Goal: Task Accomplishment & Management: Manage account settings

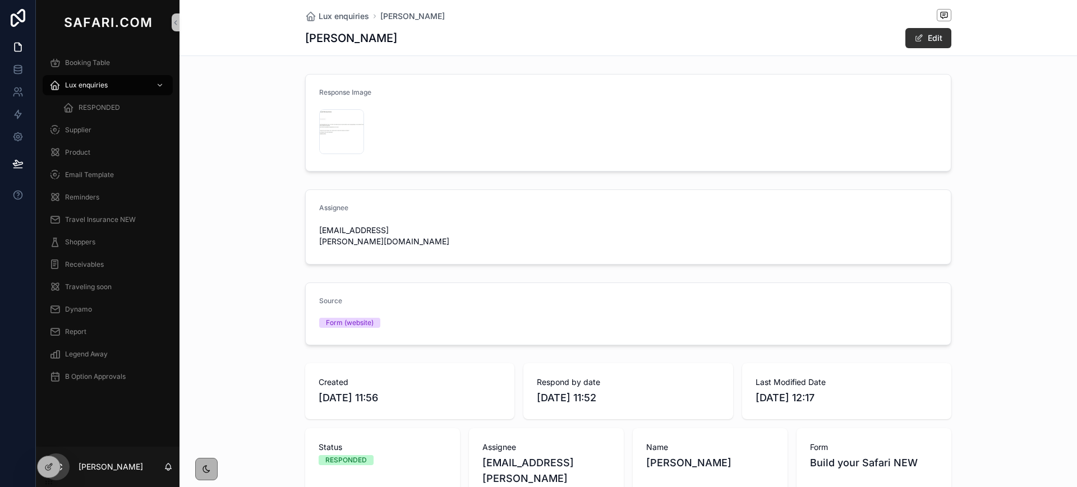
click at [924, 38] on button "Edit" at bounding box center [928, 38] width 46 height 20
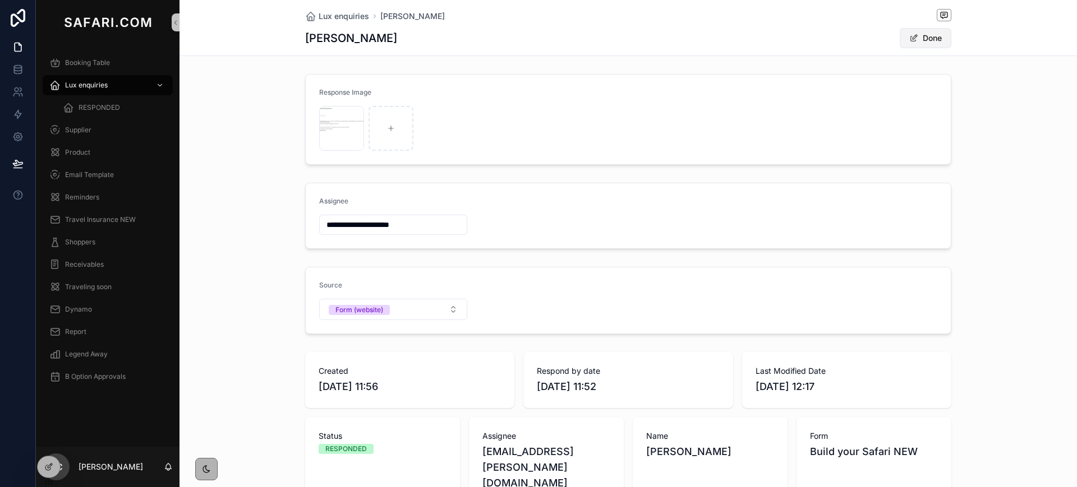
click at [934, 43] on button "Done" at bounding box center [926, 38] width 52 height 20
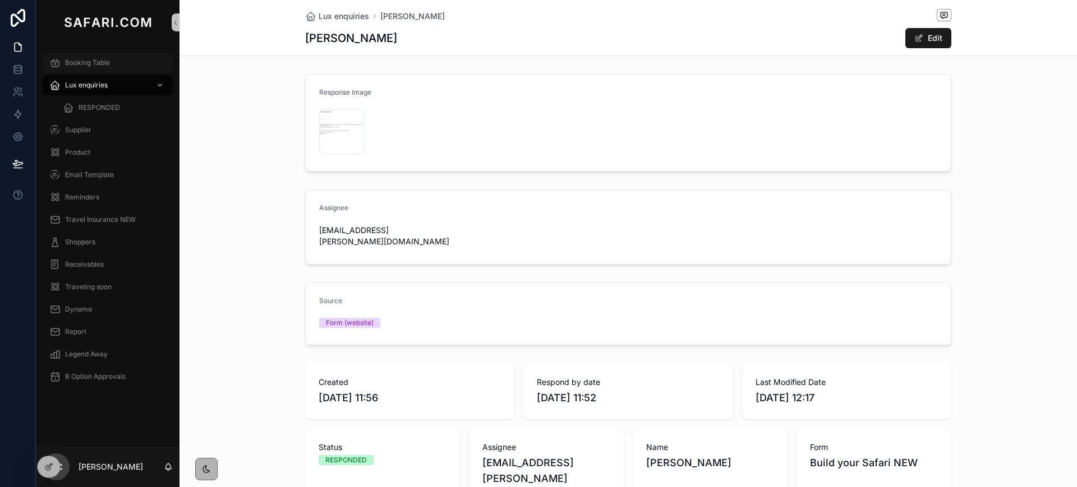
click at [95, 62] on span "Booking Table" at bounding box center [87, 62] width 45 height 9
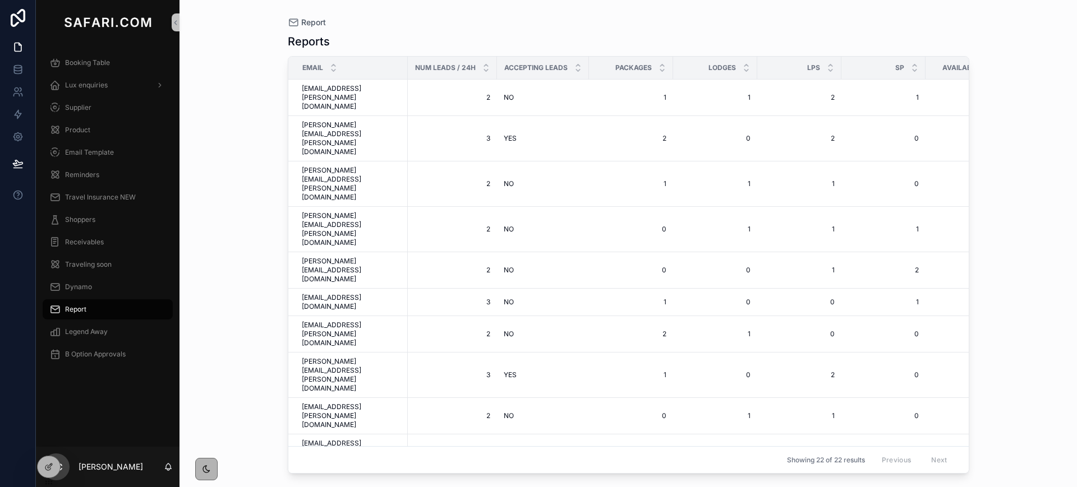
scroll to position [61, 0]
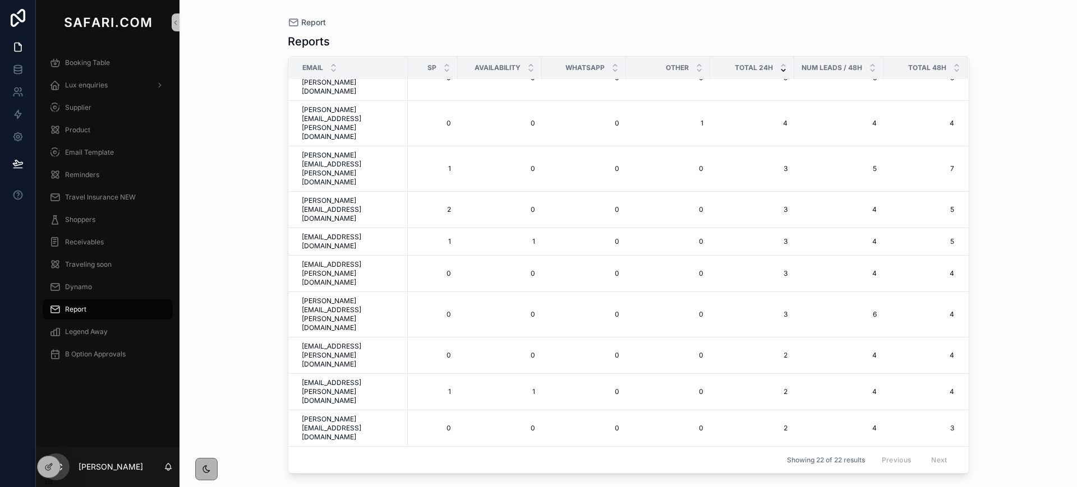
scroll to position [61, 0]
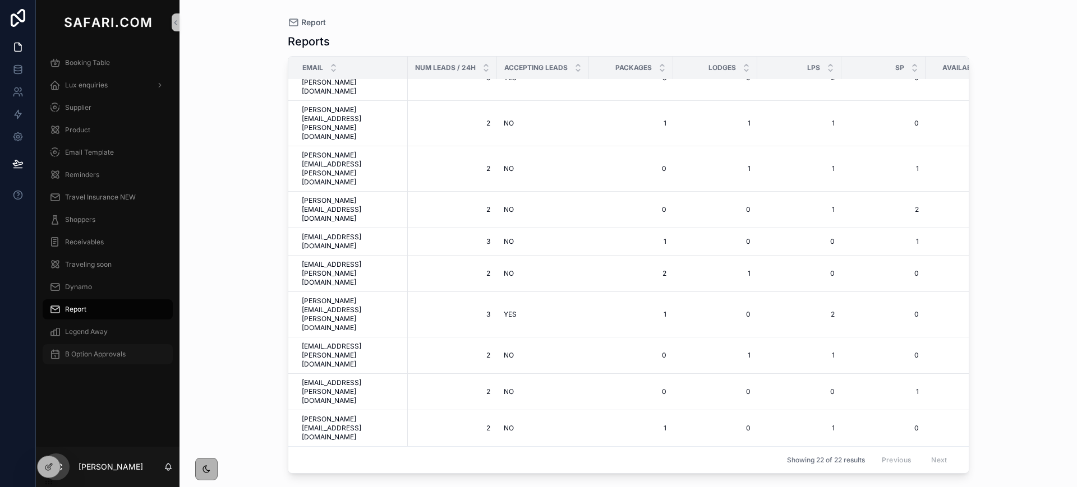
click at [78, 348] on div "B Option Approvals" at bounding box center [107, 355] width 117 height 18
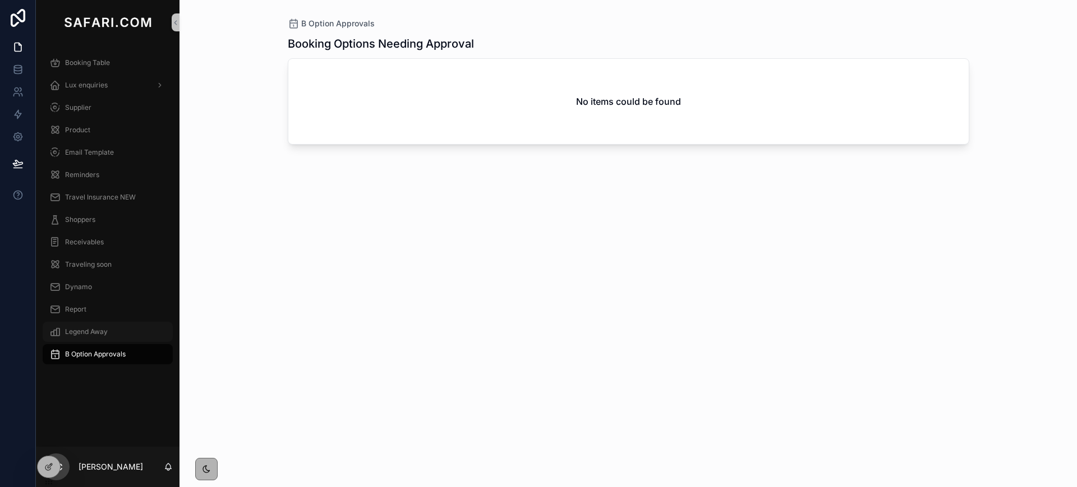
click at [90, 326] on div "Legend Away" at bounding box center [107, 332] width 117 height 18
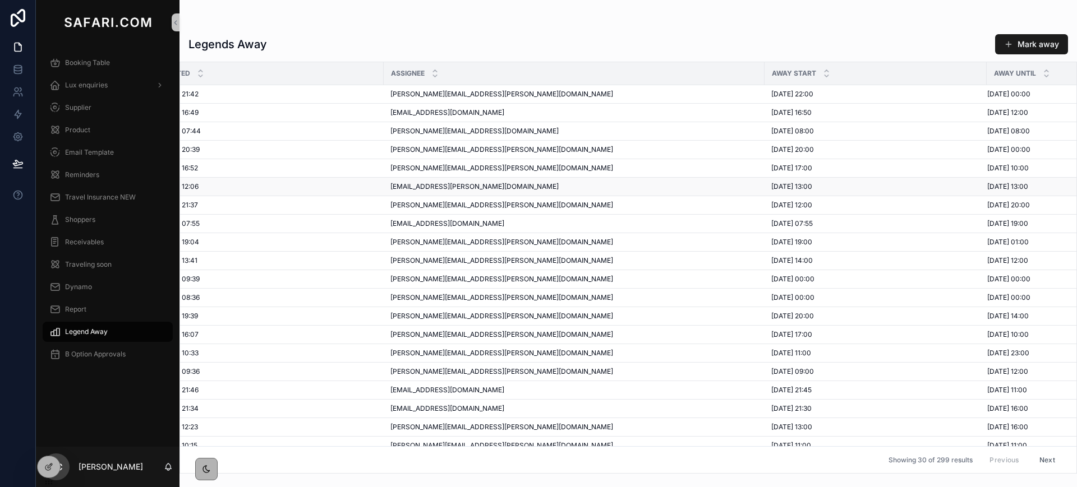
scroll to position [1, 35]
click at [82, 60] on span "Booking Table" at bounding box center [87, 62] width 45 height 9
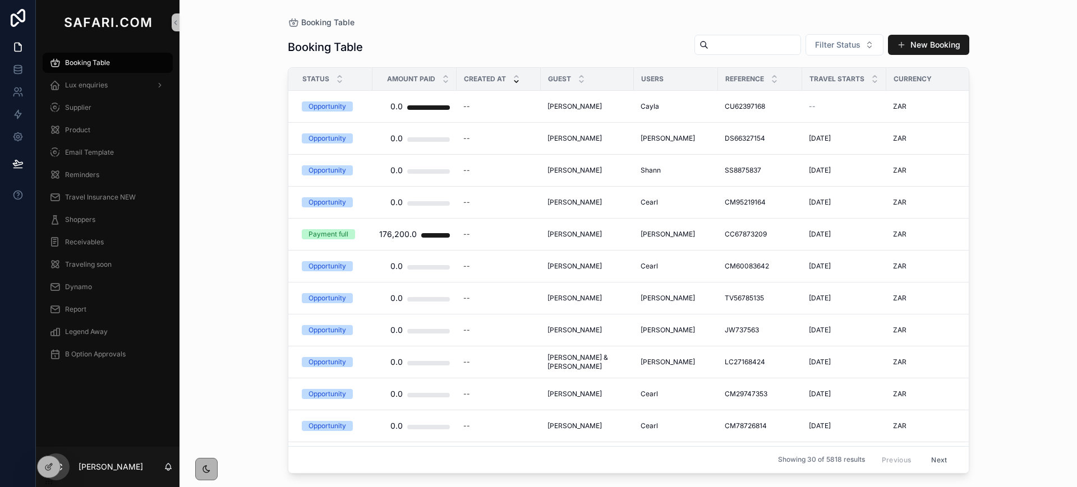
click at [723, 45] on input "scrollable content" at bounding box center [754, 45] width 92 height 16
paste input "**********"
type input "**********"
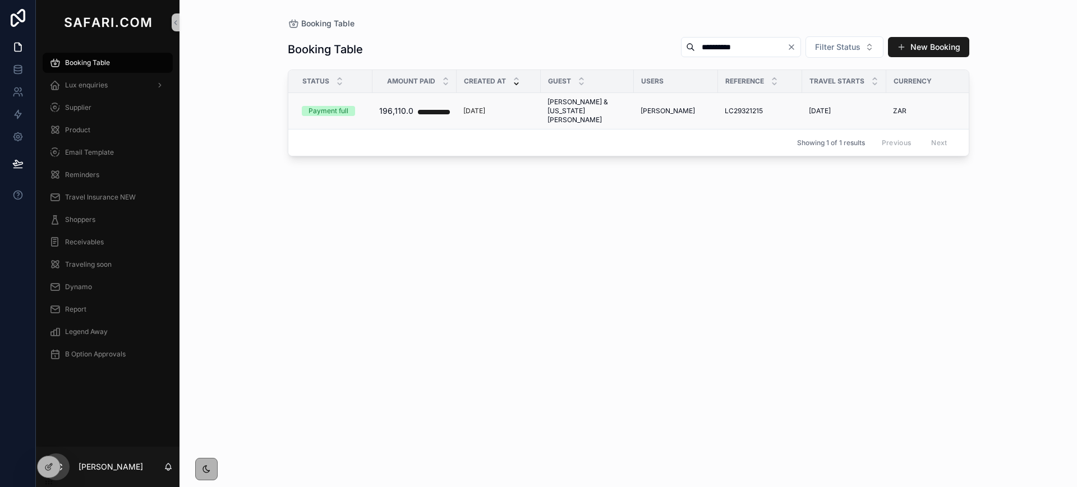
click at [602, 104] on span "Andrew Coles & Virginia Fazio" at bounding box center [587, 111] width 80 height 27
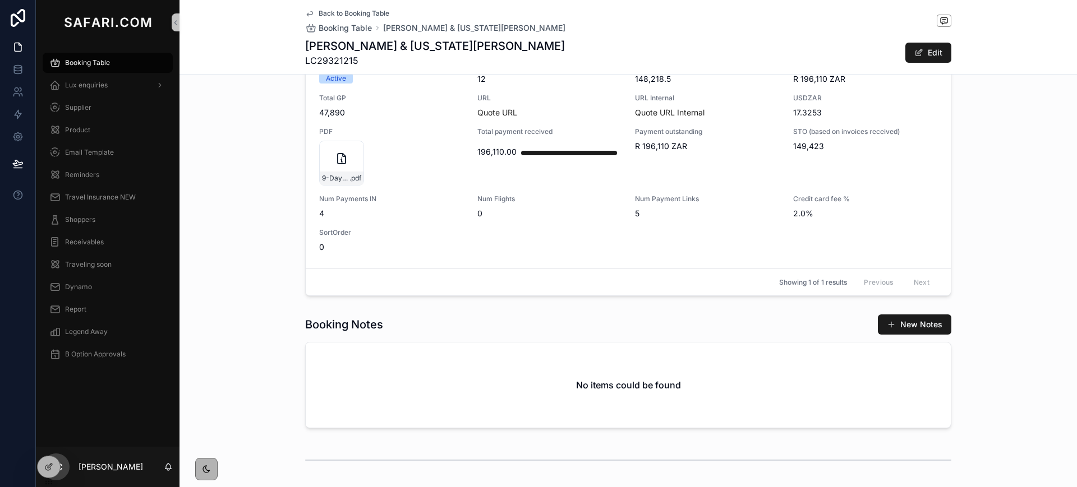
scroll to position [672, 0]
click at [565, 195] on span "Num Flights" at bounding box center [549, 199] width 145 height 9
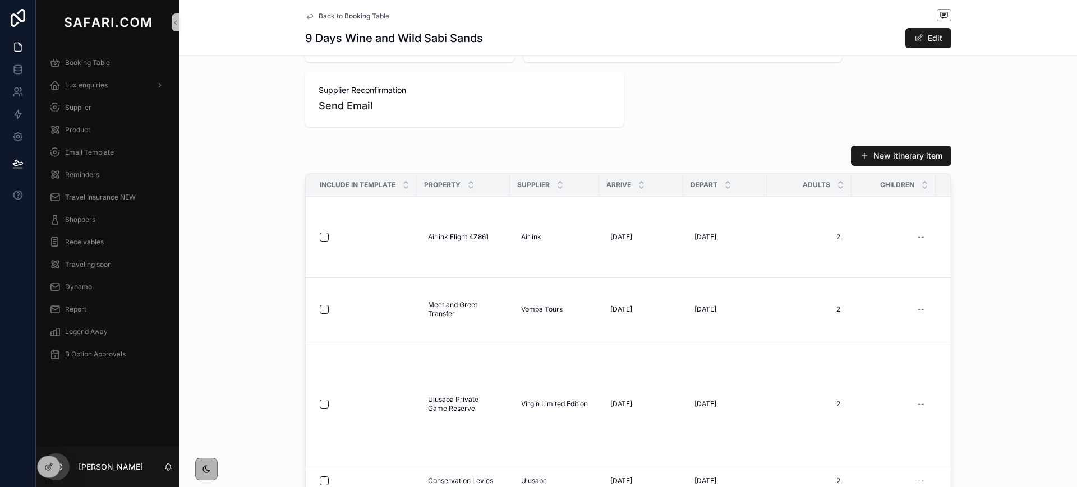
scroll to position [1177, 0]
click at [328, 16] on span "Back to Booking Table" at bounding box center [354, 16] width 71 height 9
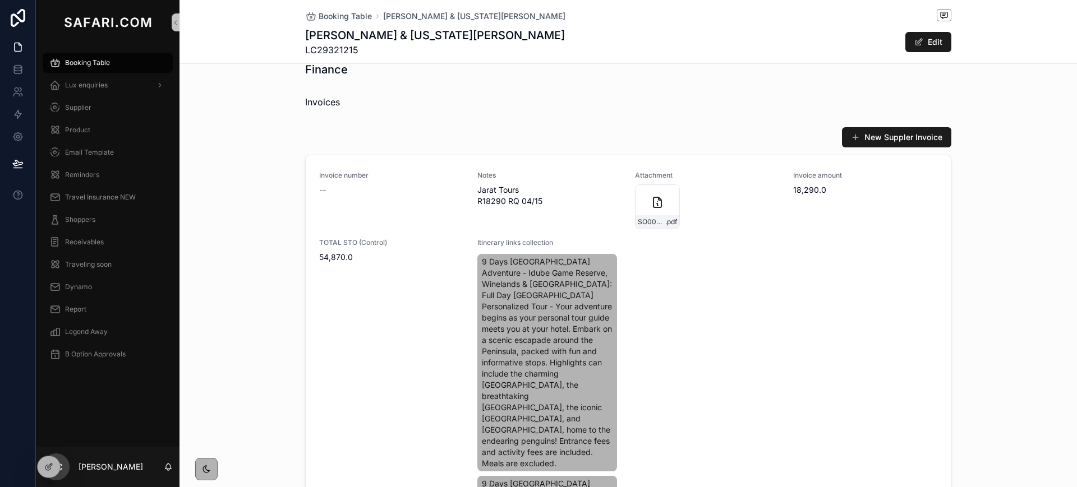
scroll to position [1434, 0]
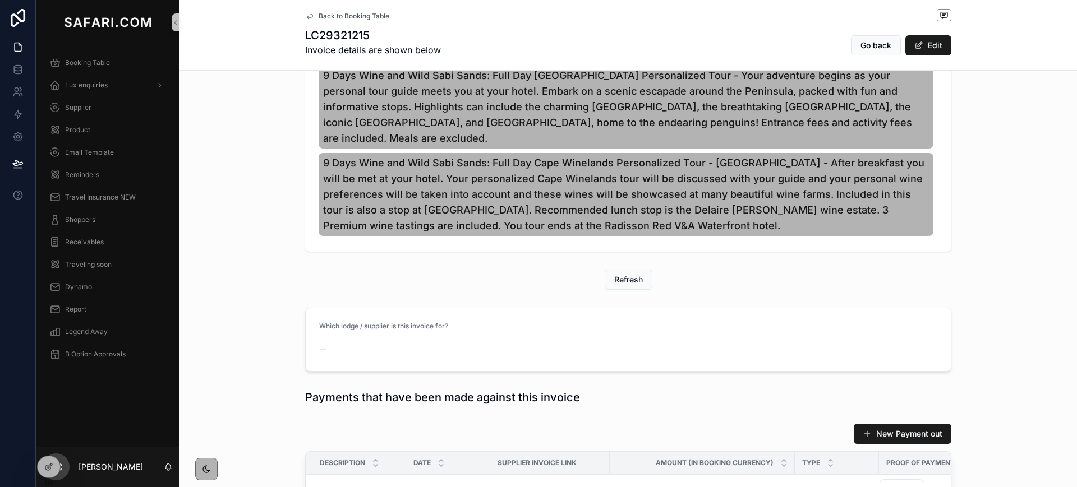
scroll to position [767, 0]
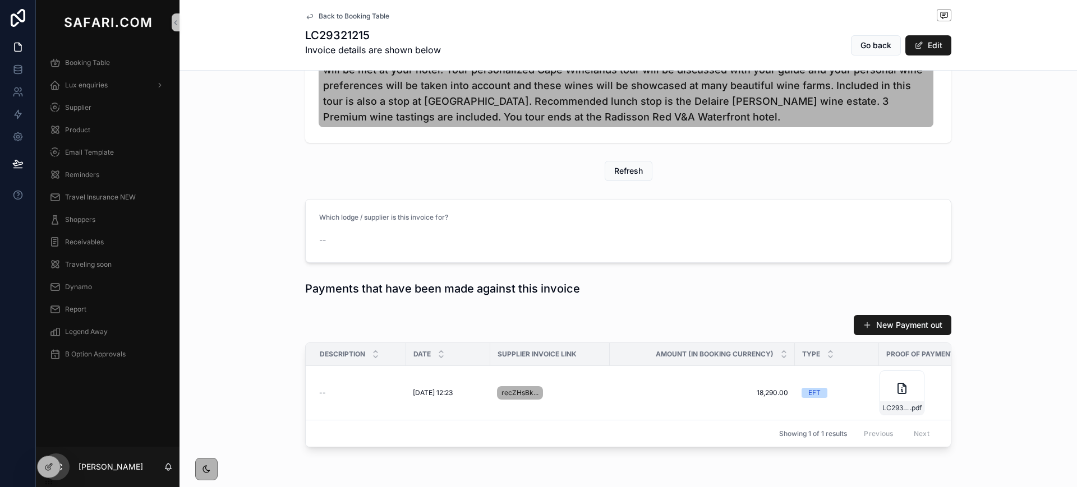
click at [305, 17] on icon "scrollable content" at bounding box center [309, 16] width 9 height 9
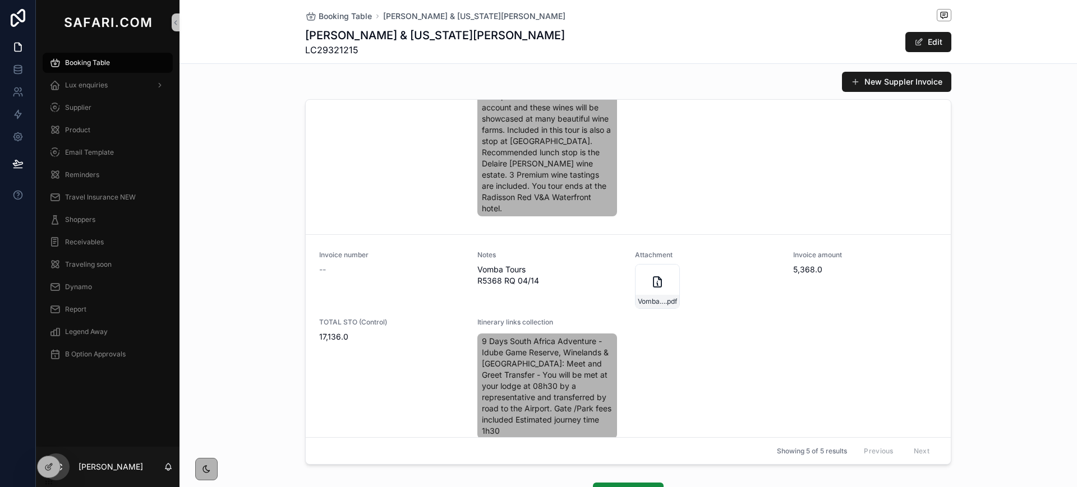
scroll to position [1332, 0]
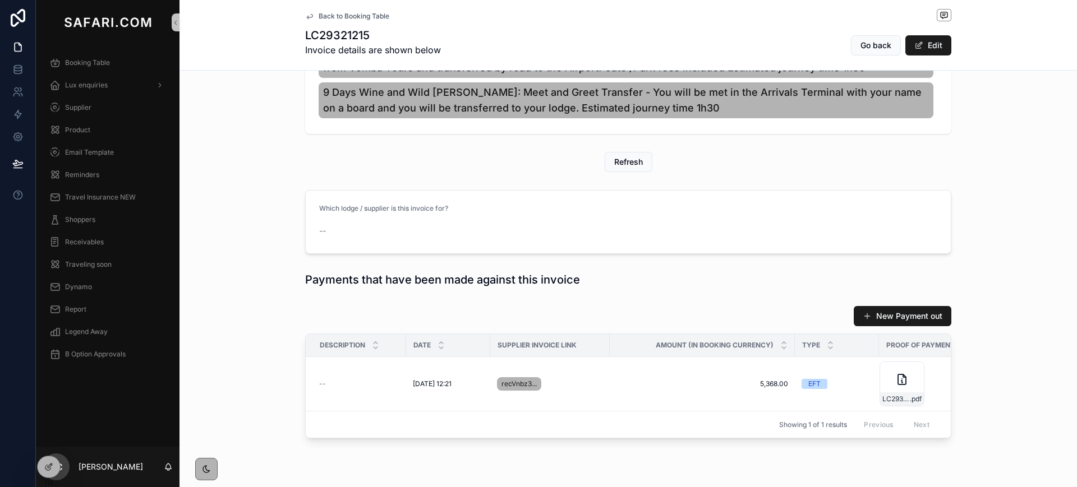
scroll to position [531, 0]
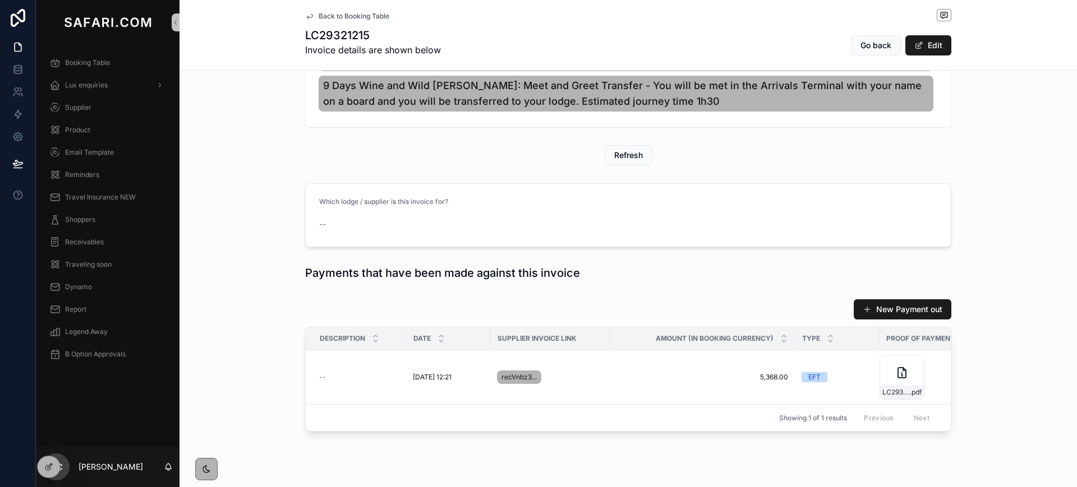
click at [307, 16] on icon "scrollable content" at bounding box center [310, 16] width 6 height 4
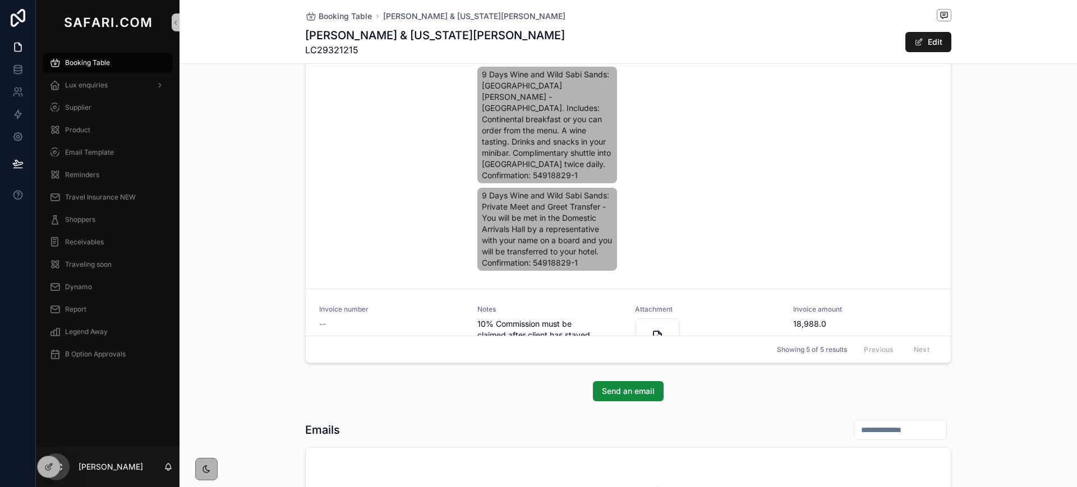
scroll to position [3471, 0]
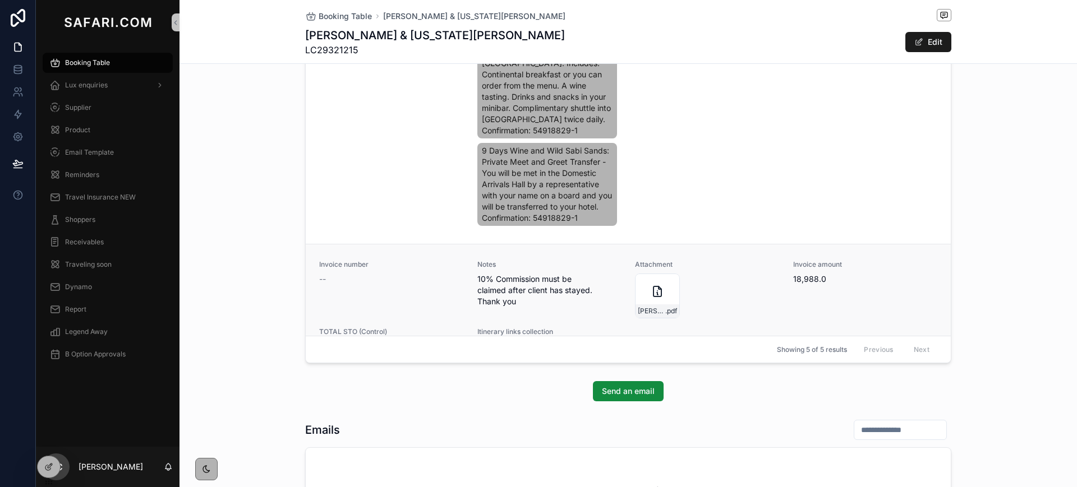
click at [421, 328] on div "TOTAL STO (Control) 72,664.0" at bounding box center [391, 443] width 145 height 231
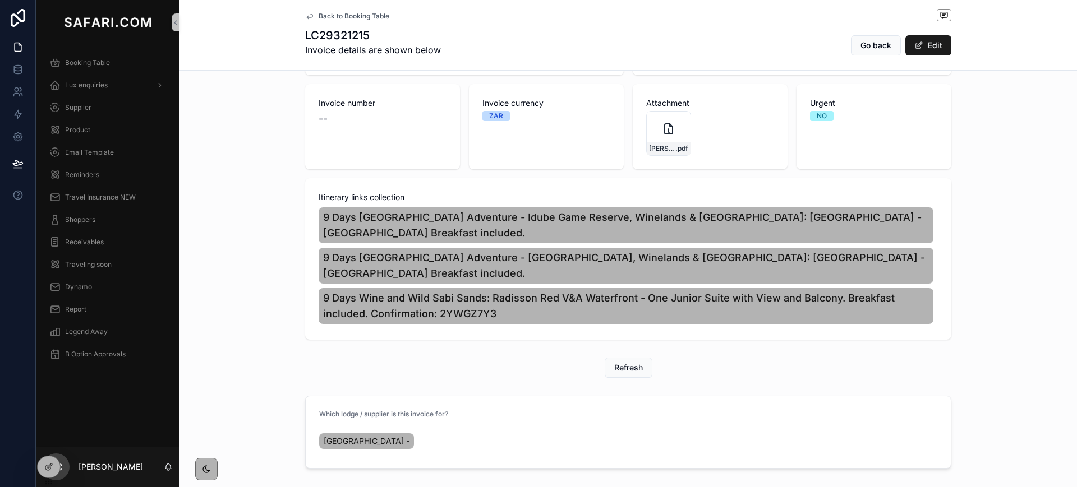
scroll to position [131, 0]
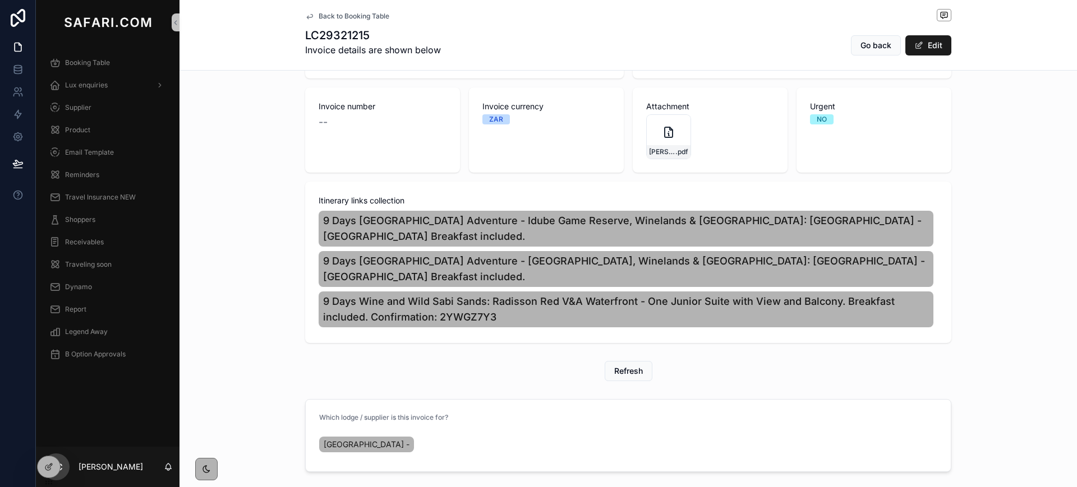
click at [305, 17] on icon "scrollable content" at bounding box center [309, 16] width 9 height 9
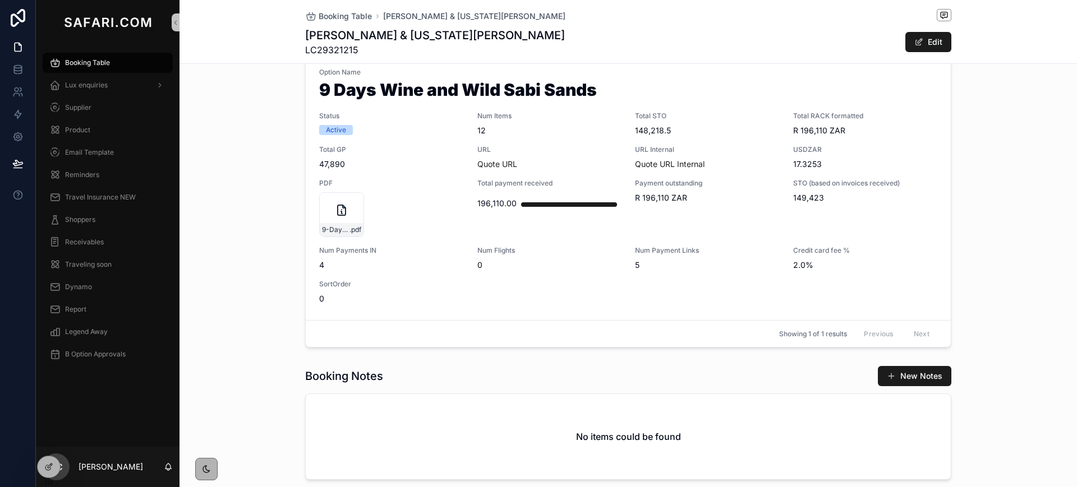
scroll to position [629, 0]
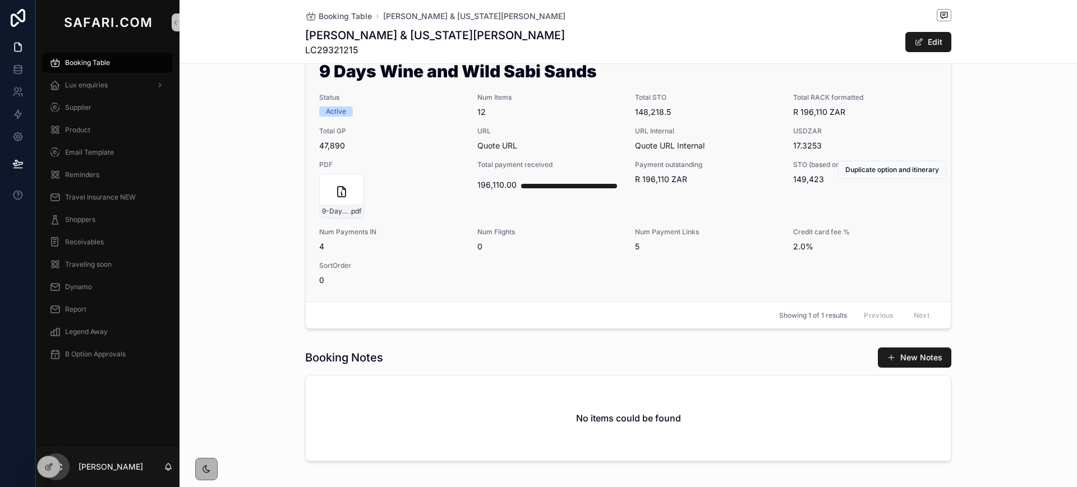
click at [587, 127] on span "URL" at bounding box center [549, 131] width 145 height 9
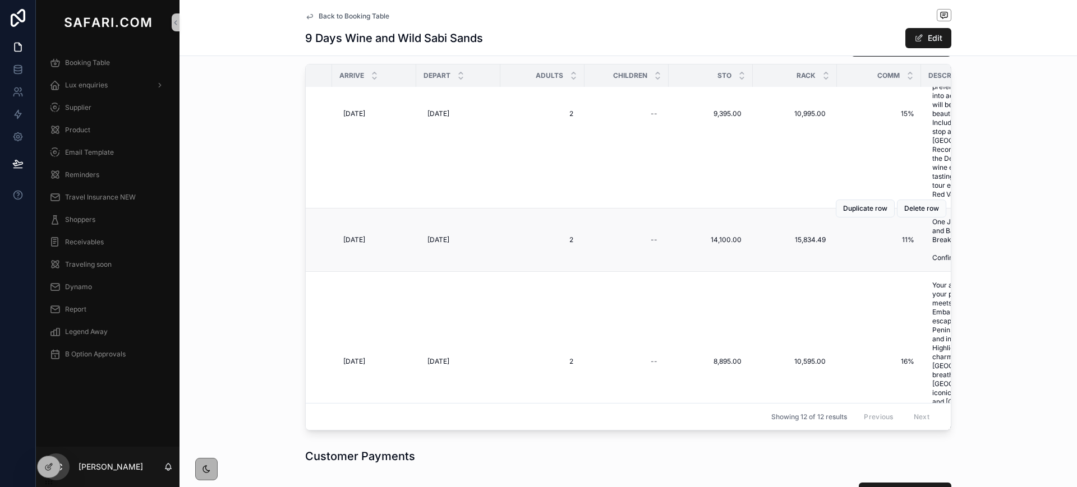
scroll to position [736, 268]
click at [305, 17] on icon "scrollable content" at bounding box center [309, 16] width 9 height 9
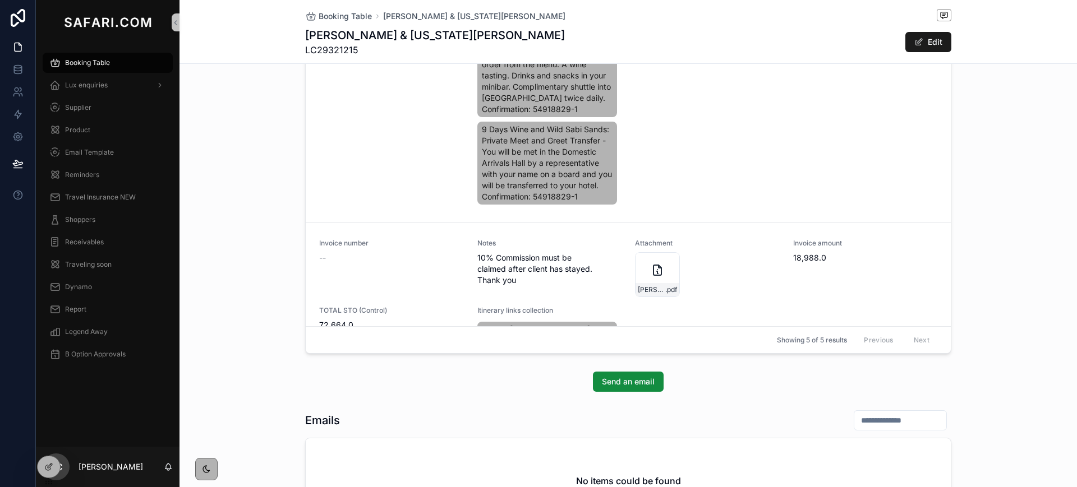
scroll to position [3488, 0]
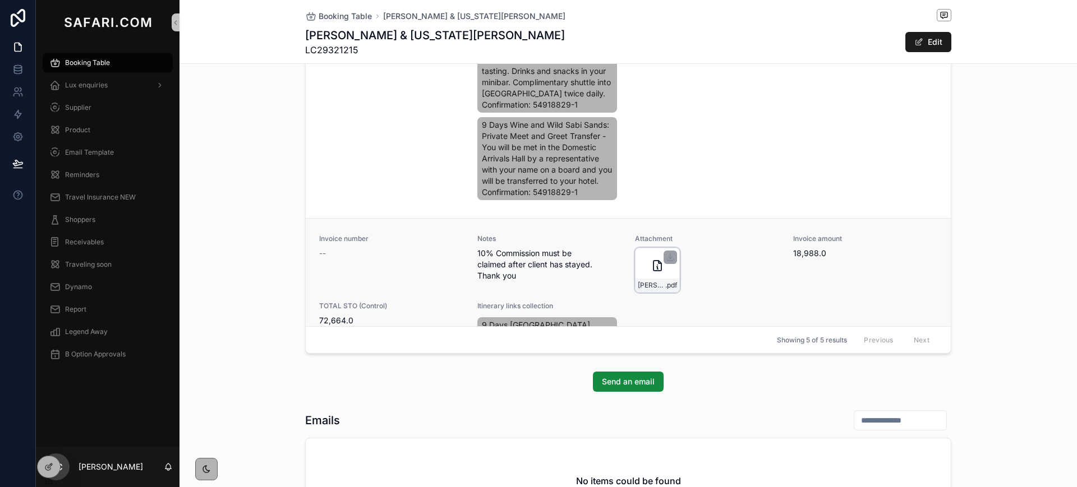
click at [651, 259] on icon "scrollable content" at bounding box center [657, 265] width 13 height 13
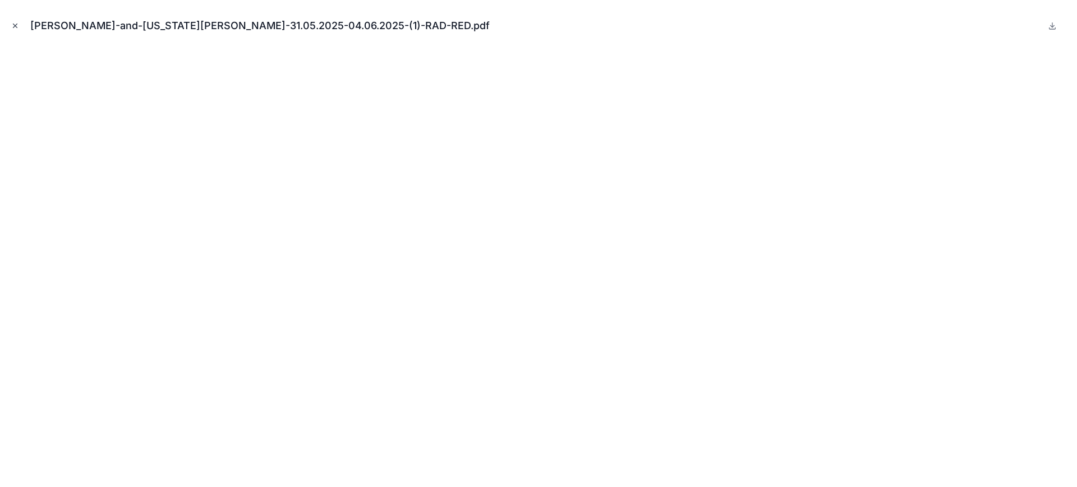
click at [16, 25] on icon "Close modal" at bounding box center [15, 26] width 4 height 4
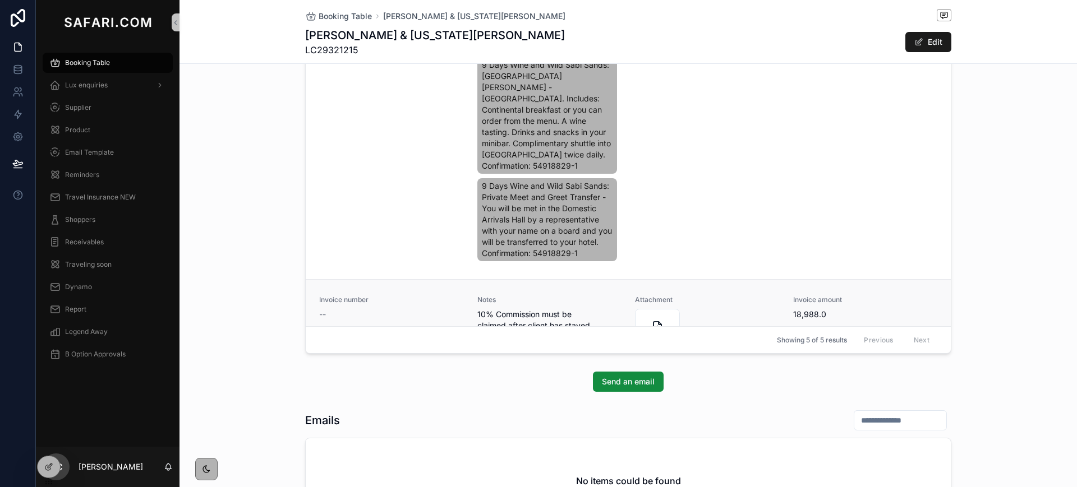
scroll to position [3424, 0]
click at [727, 298] on div "Invoice number -- Notes 10% Commission must be claimed after client has stayed.…" at bounding box center [628, 447] width 618 height 298
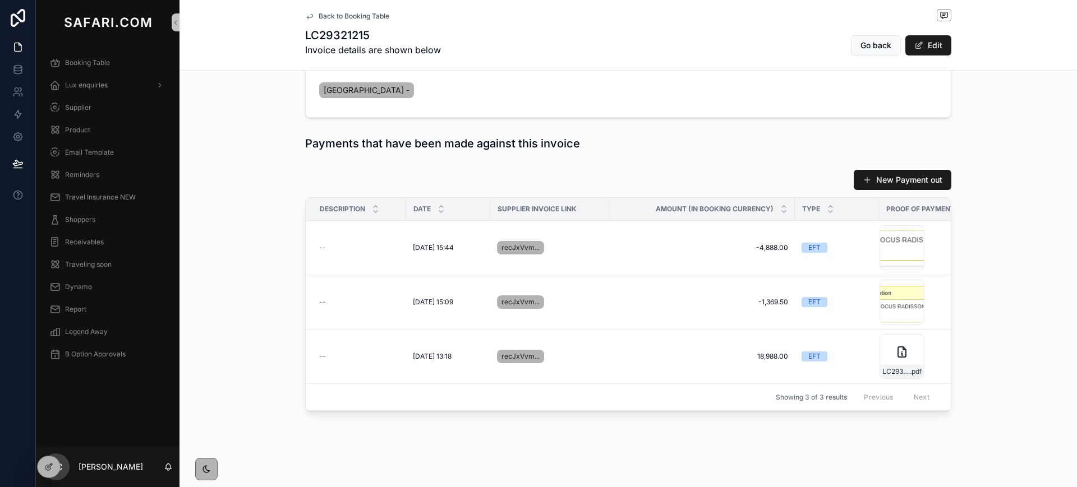
scroll to position [496, 0]
click at [890, 289] on div "LC29321215-Radisson-Refund .png" at bounding box center [901, 302] width 45 height 45
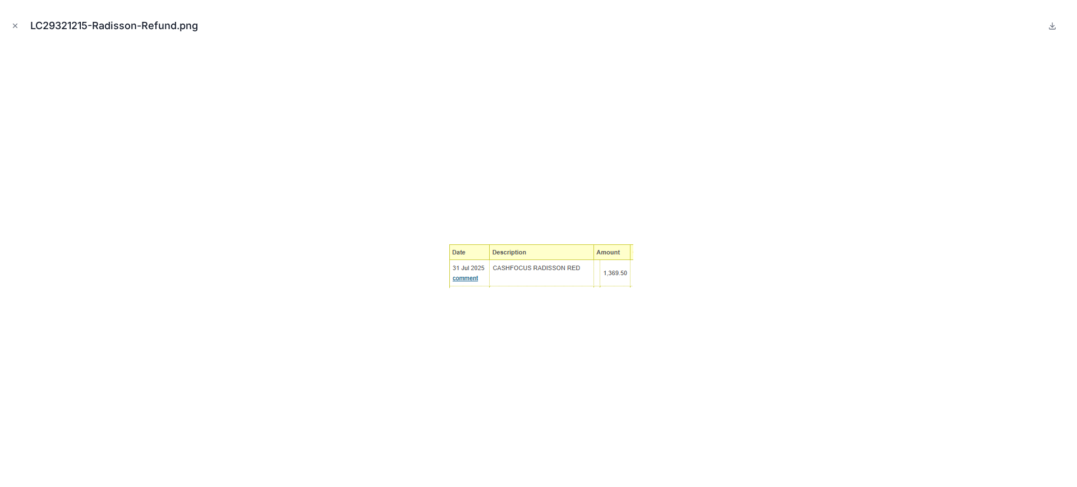
click at [361, 174] on div at bounding box center [538, 262] width 1059 height 431
click at [277, 165] on div at bounding box center [538, 262] width 1059 height 431
click at [17, 28] on icon "Close modal" at bounding box center [15, 26] width 8 height 8
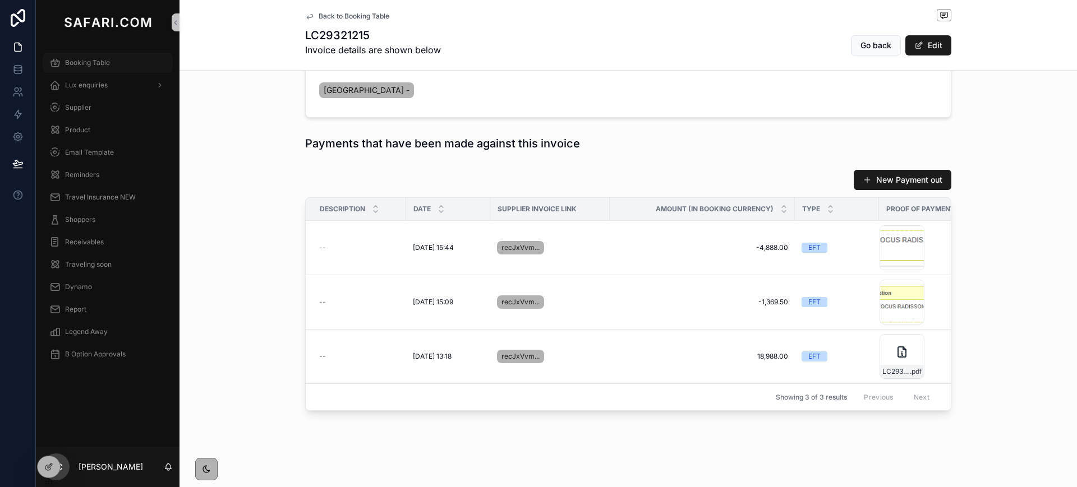
click at [100, 61] on span "Booking Table" at bounding box center [87, 62] width 45 height 9
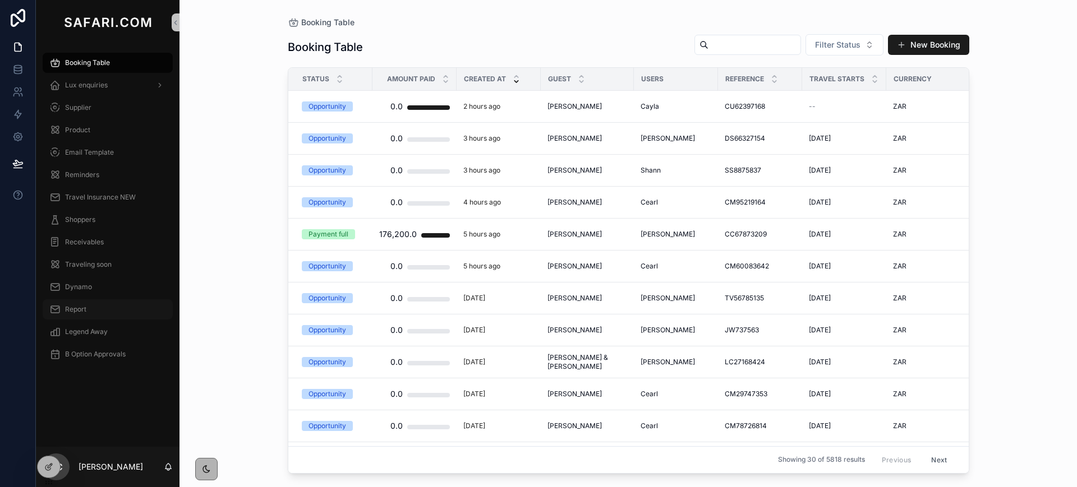
click at [94, 308] on div "Report" at bounding box center [107, 310] width 117 height 18
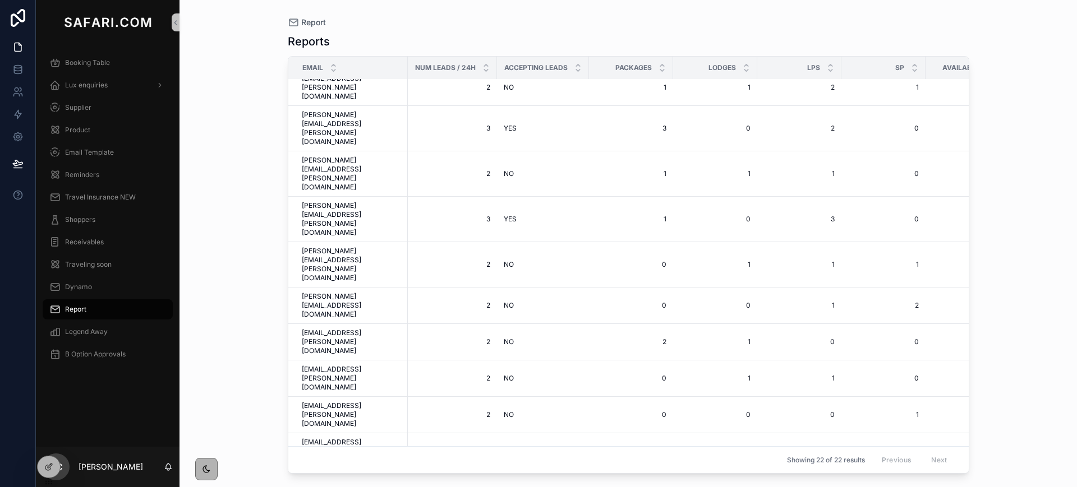
scroll to position [61, 0]
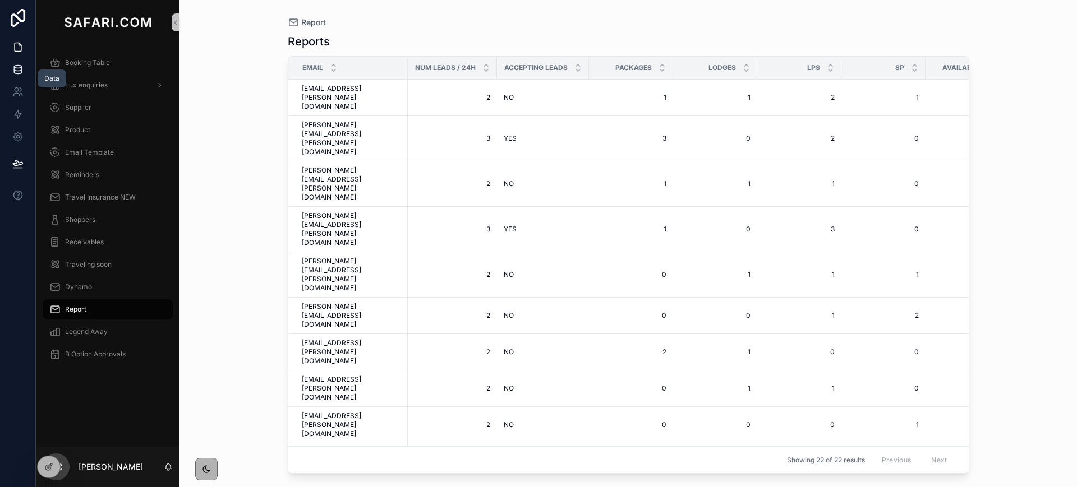
click at [23, 73] on icon at bounding box center [17, 69] width 11 height 11
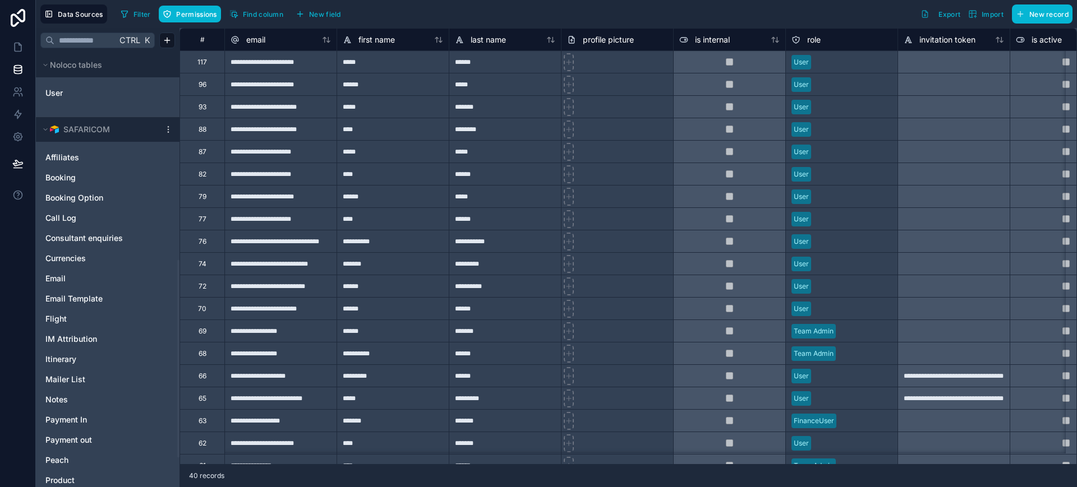
scroll to position [519, 0]
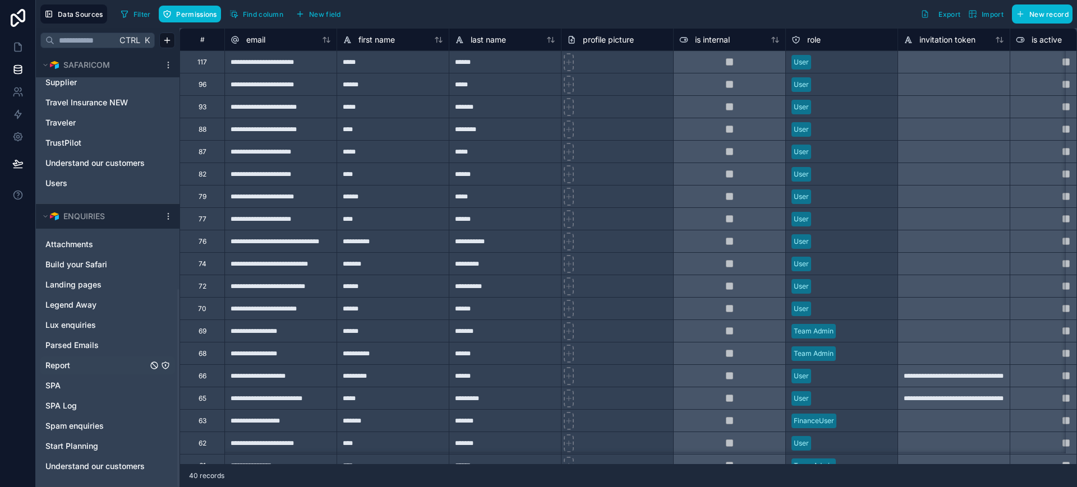
click at [63, 367] on span "Report" at bounding box center [57, 365] width 25 height 11
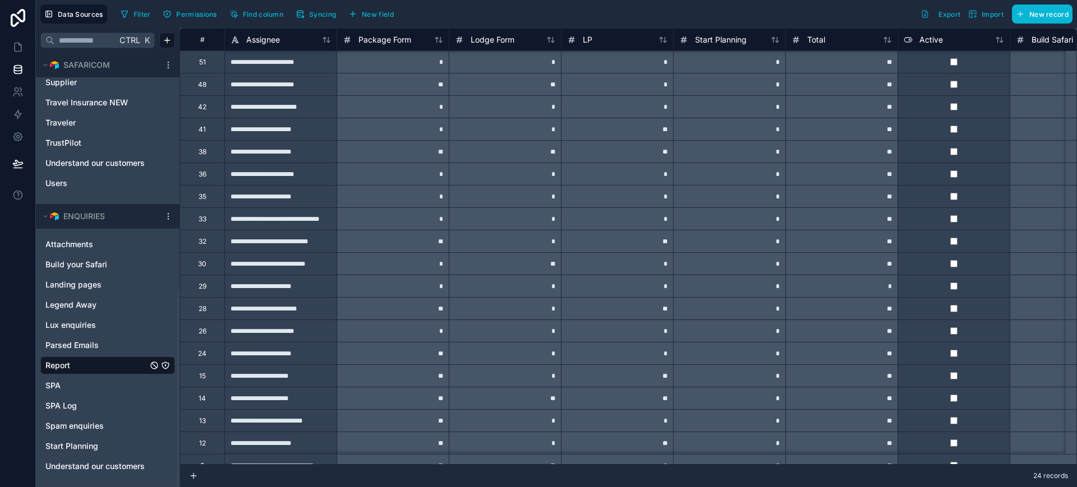
scroll to position [135, 0]
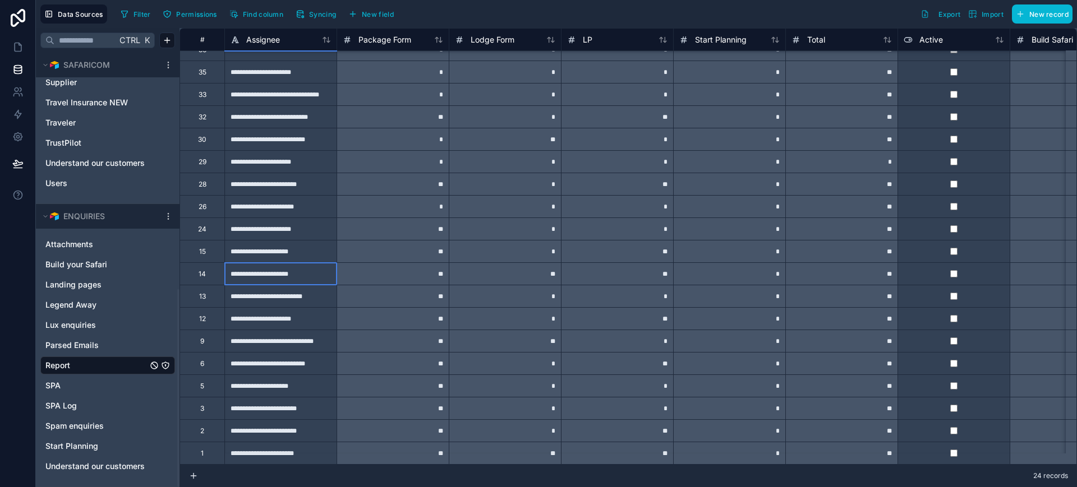
click at [293, 263] on div "**********" at bounding box center [280, 273] width 112 height 22
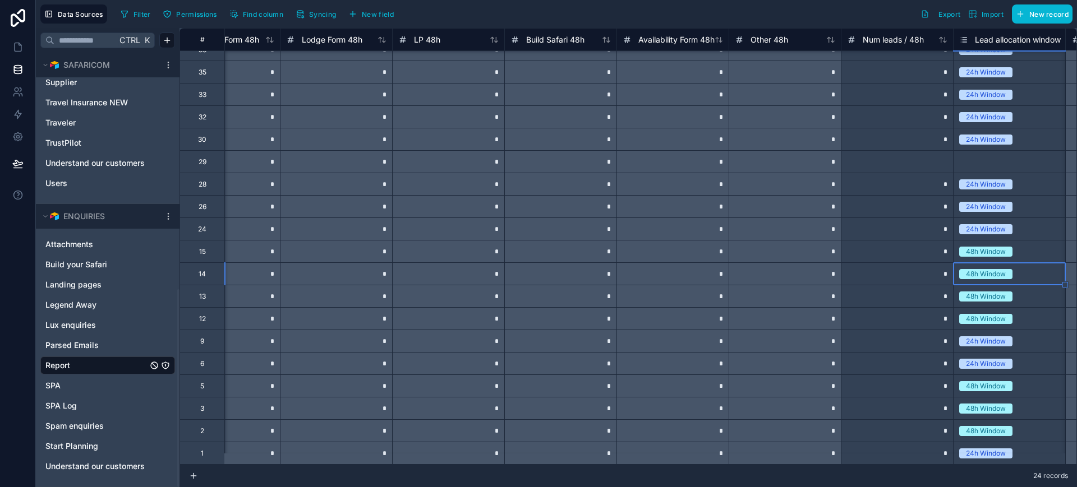
scroll to position [135, 2861]
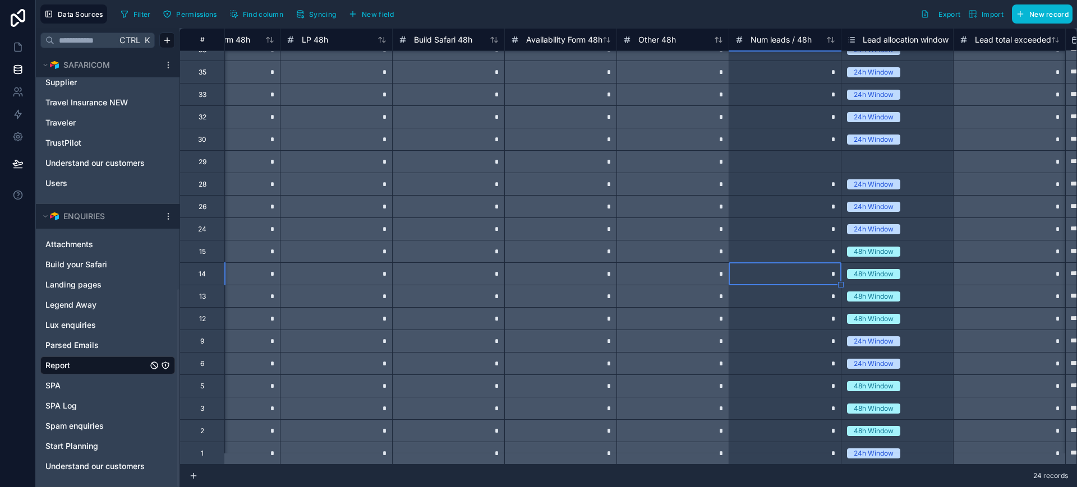
type input "*"
click at [20, 42] on icon at bounding box center [17, 47] width 11 height 11
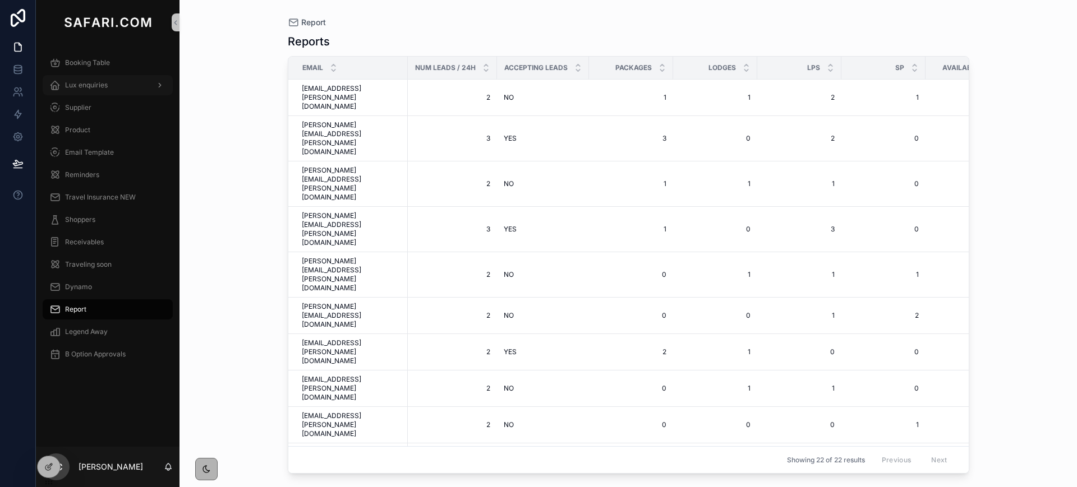
click at [86, 87] on span "Lux enquiries" at bounding box center [86, 85] width 43 height 9
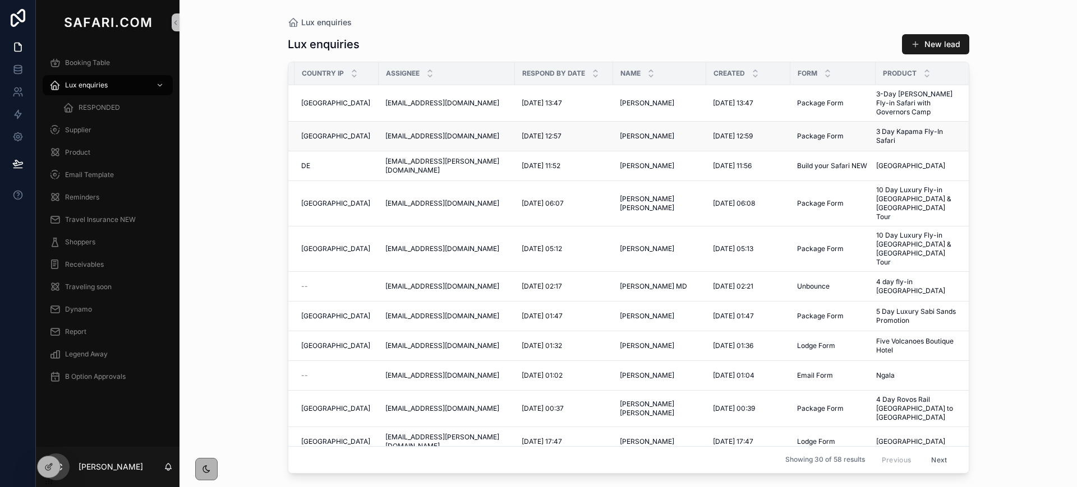
scroll to position [0, 82]
click at [617, 132] on span "[PERSON_NAME]" at bounding box center [644, 136] width 54 height 9
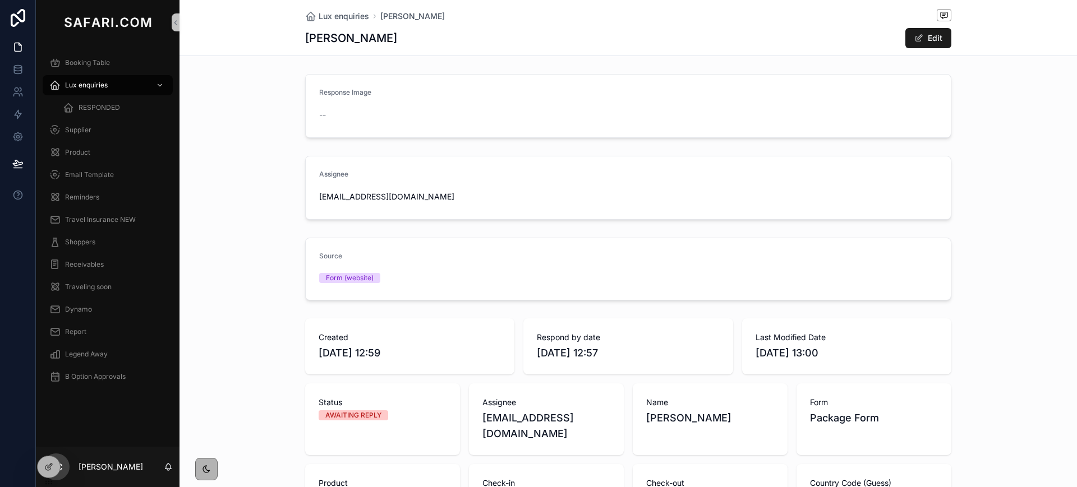
click at [328, 36] on h1 "[PERSON_NAME]" at bounding box center [351, 38] width 92 height 16
copy h1 "[PERSON_NAME]"
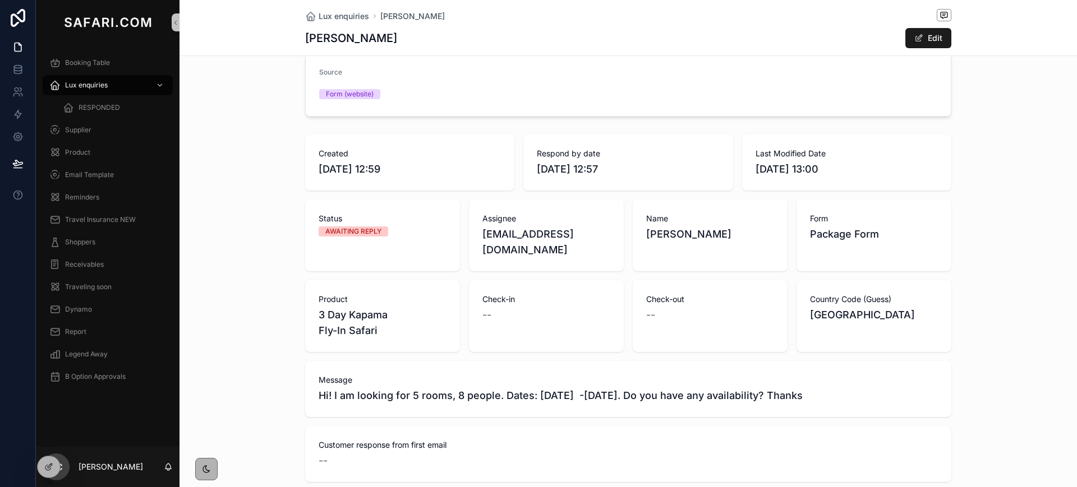
click at [319, 307] on span "3 Day Kapama Fly-In Safari" at bounding box center [383, 322] width 128 height 31
copy span "3 Day Kapama Fly-In Safari"
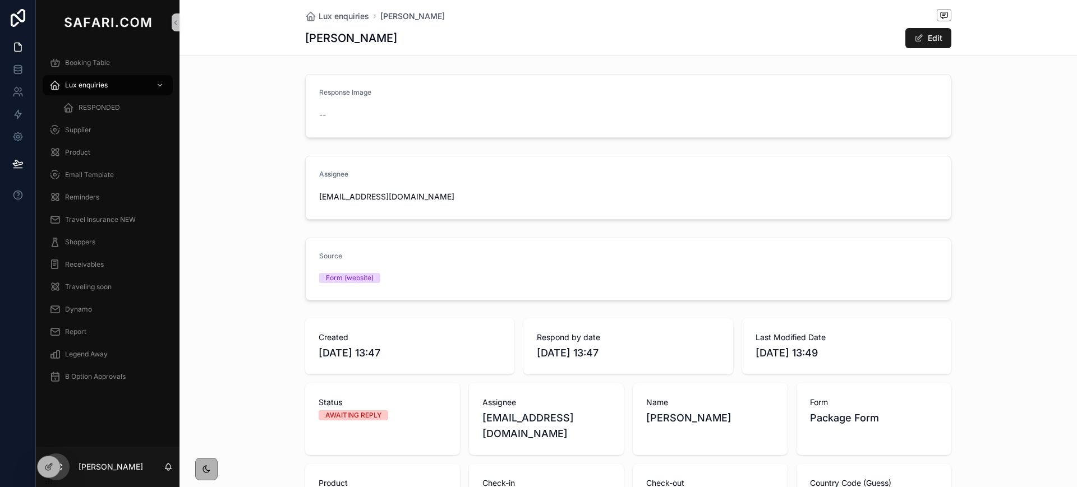
click at [933, 36] on button "Edit" at bounding box center [928, 38] width 46 height 20
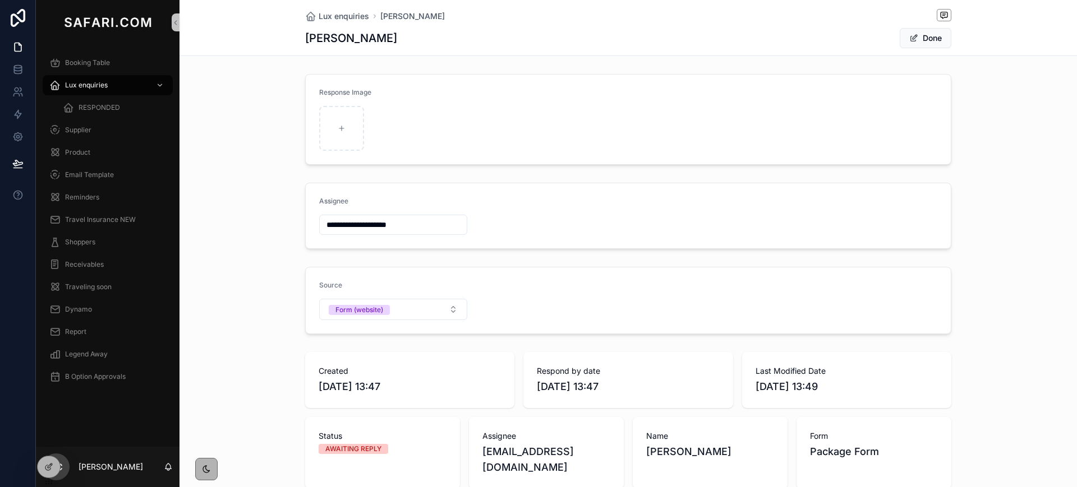
click at [347, 227] on input "**********" at bounding box center [393, 225] width 147 height 16
type input "**********"
click at [909, 37] on span "scrollable content" at bounding box center [913, 38] width 9 height 9
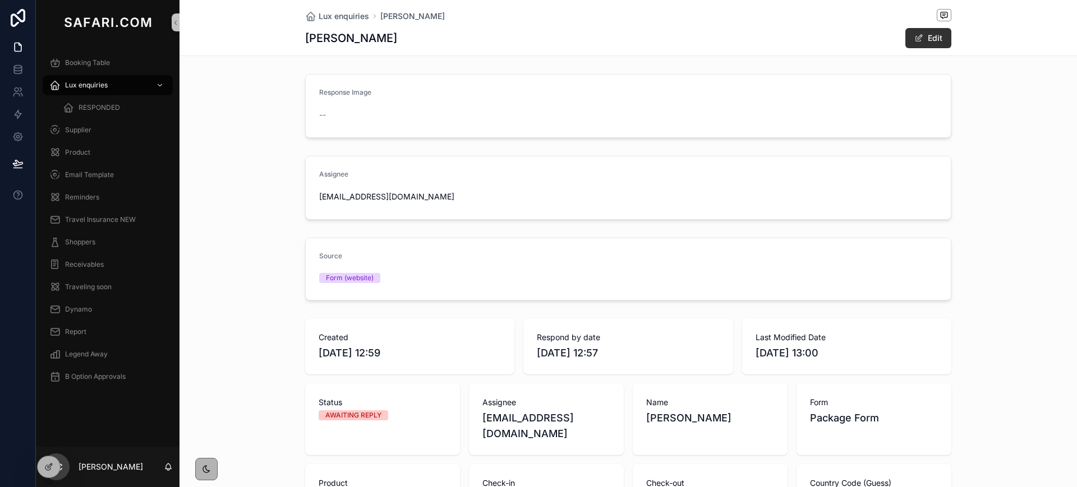
click at [914, 42] on span "scrollable content" at bounding box center [918, 38] width 9 height 9
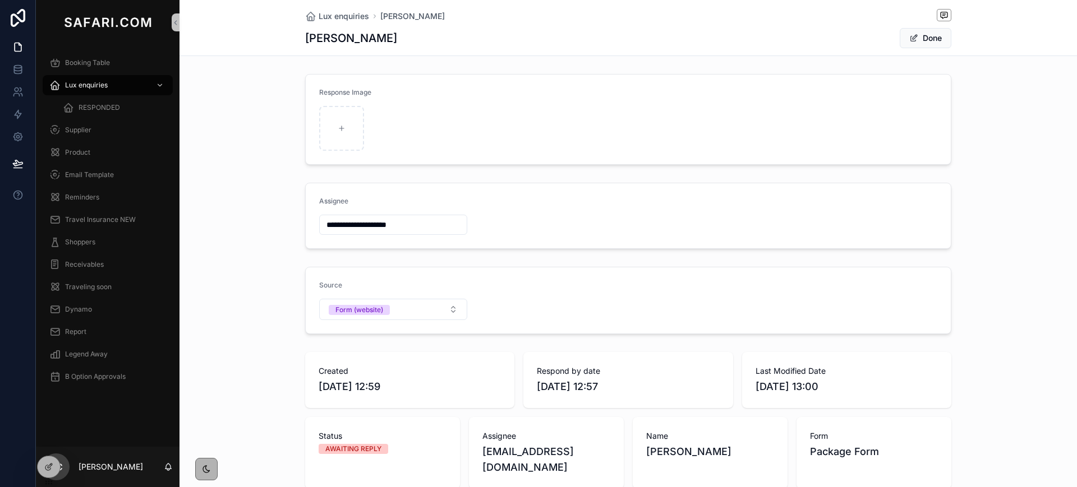
click at [340, 223] on input "**********" at bounding box center [393, 225] width 147 height 16
type input "**********"
click at [924, 36] on button "Done" at bounding box center [926, 38] width 52 height 20
